Goal: Task Accomplishment & Management: Use online tool/utility

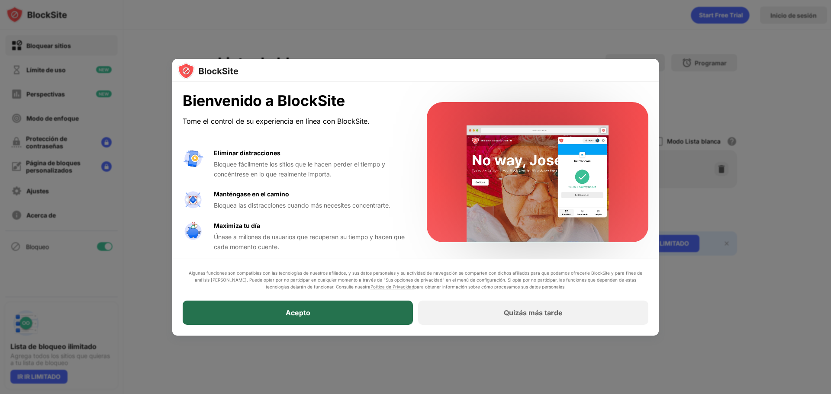
click at [325, 312] on div "Acepto" at bounding box center [298, 313] width 230 height 24
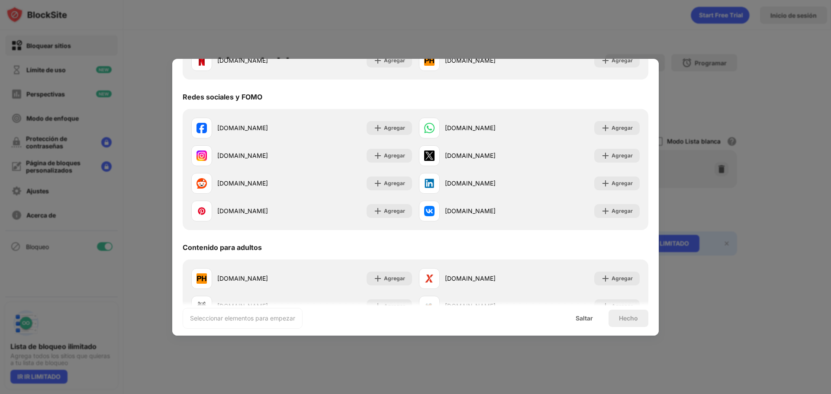
scroll to position [433, 0]
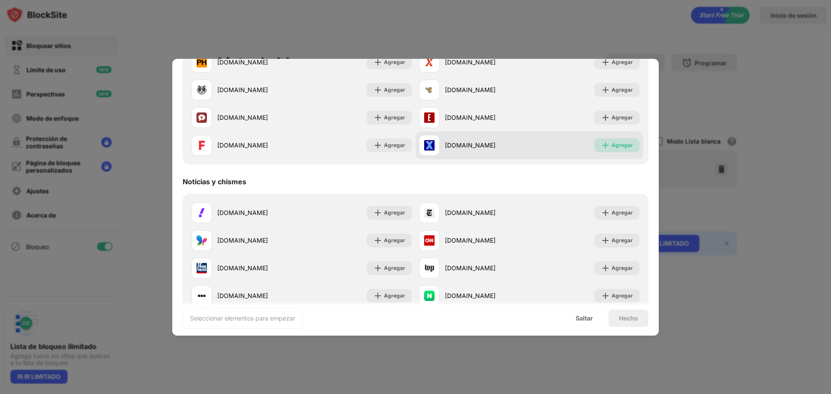
drag, startPoint x: 613, startPoint y: 146, endPoint x: 613, endPoint y: 138, distance: 7.8
click at [613, 146] on font "Agregar" at bounding box center [621, 145] width 21 height 6
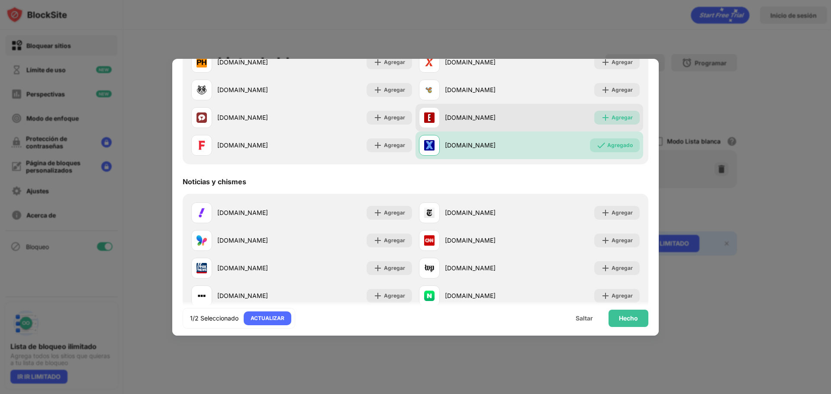
click at [611, 118] on font "Agregar" at bounding box center [621, 117] width 21 height 6
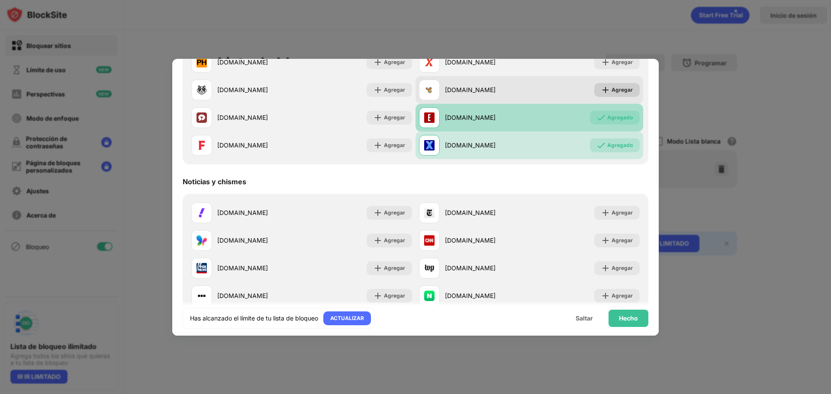
click at [614, 93] on div "Agregar" at bounding box center [621, 90] width 21 height 9
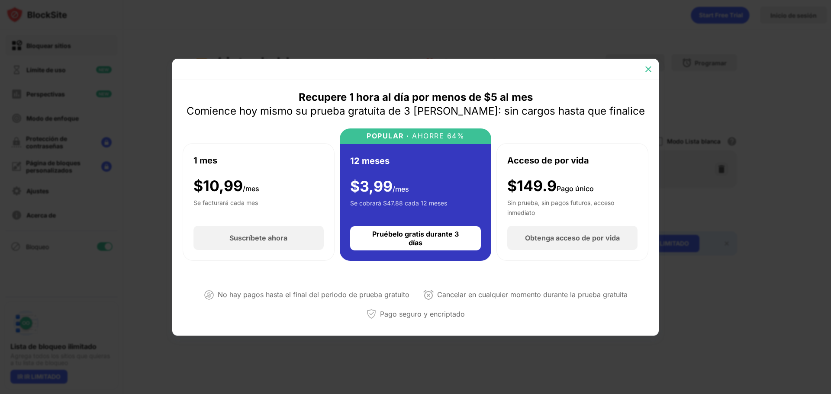
click at [649, 68] on img at bounding box center [648, 69] width 9 height 9
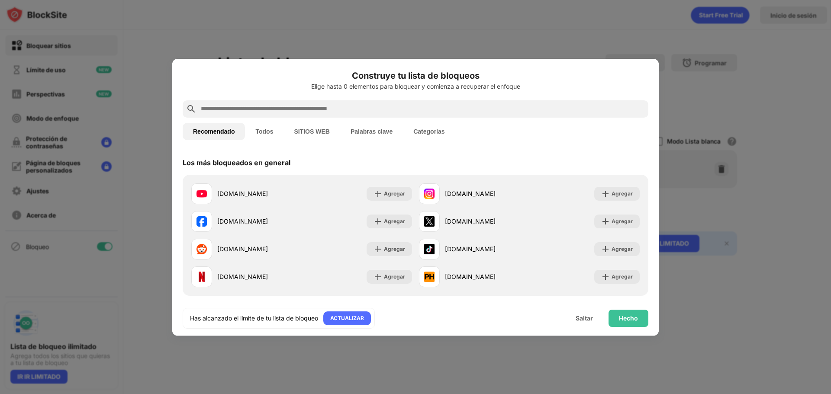
click at [261, 128] on font "Todos" at bounding box center [264, 131] width 18 height 7
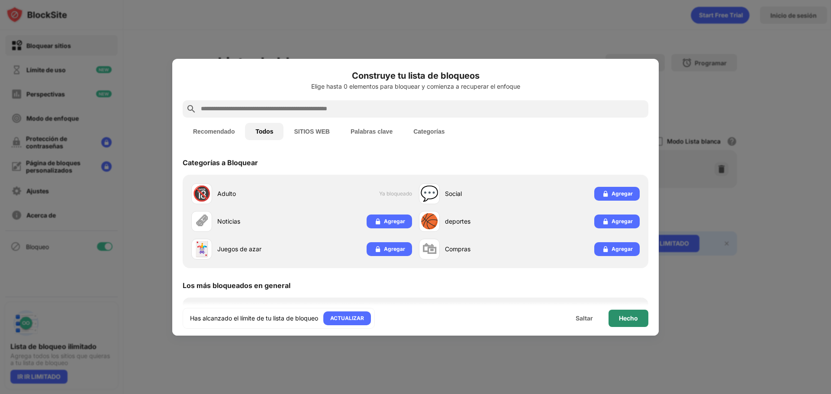
click at [626, 321] on font "Hecho" at bounding box center [628, 318] width 19 height 7
